Goal: Task Accomplishment & Management: Manage account settings

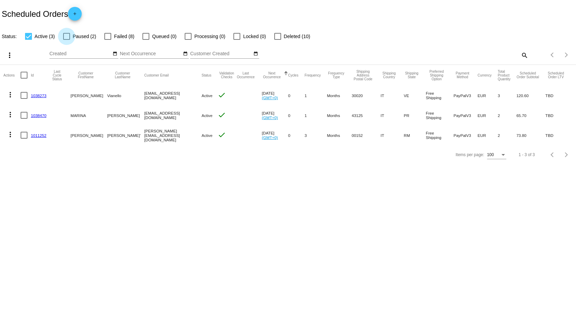
click at [67, 35] on div at bounding box center [66, 36] width 7 height 7
click at [67, 40] on input "Paused (2)" at bounding box center [66, 40] width 0 height 0
checkbox input "true"
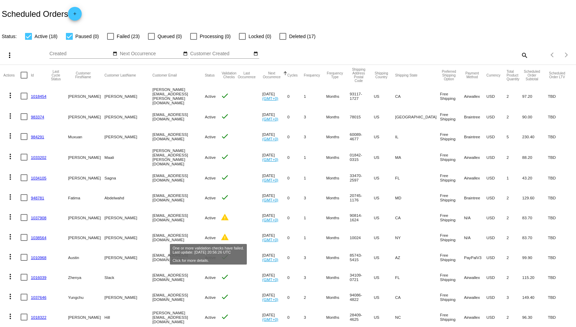
click at [221, 236] on mat-icon "warning" at bounding box center [225, 237] width 8 height 8
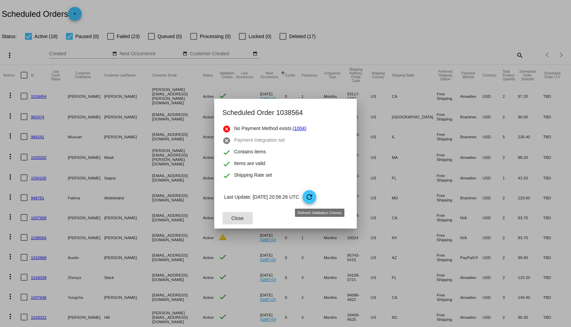
click at [313, 196] on mat-icon "refresh" at bounding box center [309, 197] width 8 height 8
click at [37, 235] on div at bounding box center [285, 163] width 571 height 327
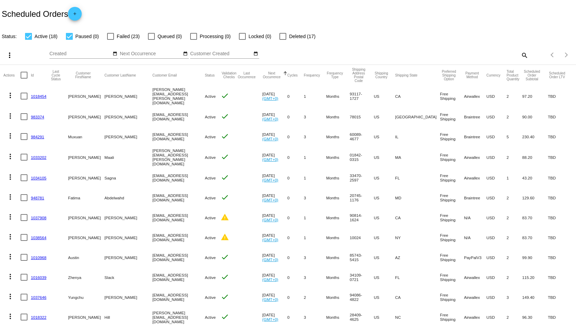
click at [40, 235] on link "1038564" at bounding box center [38, 237] width 15 height 4
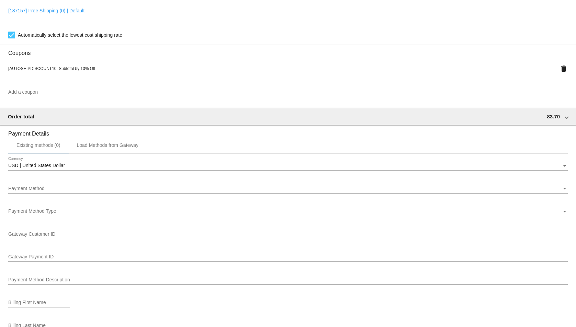
scroll to position [515, 0]
click at [142, 187] on div "Payment Method" at bounding box center [284, 187] width 553 height 5
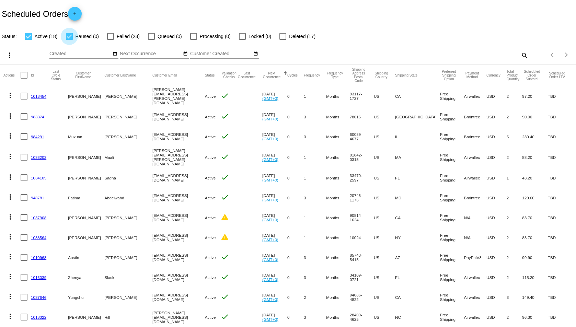
click at [68, 37] on div at bounding box center [69, 36] width 7 height 7
click at [69, 40] on input "Paused (0)" at bounding box center [69, 40] width 0 height 0
checkbox input "false"
